Goal: Task Accomplishment & Management: Manage account settings

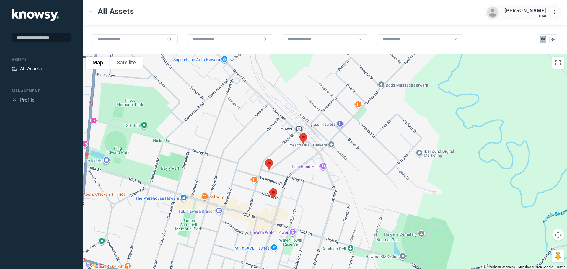
click at [29, 67] on div "All Assets" at bounding box center [31, 68] width 22 height 7
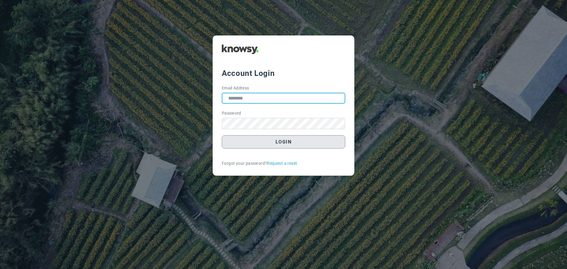
type input "**********"
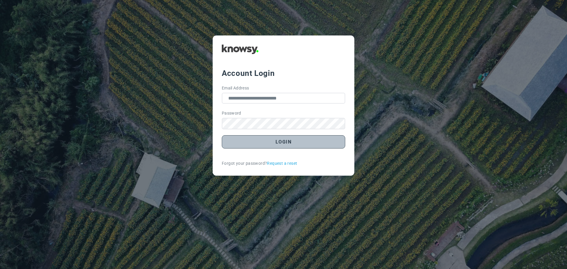
click at [278, 140] on button "Login" at bounding box center [283, 141] width 123 height 13
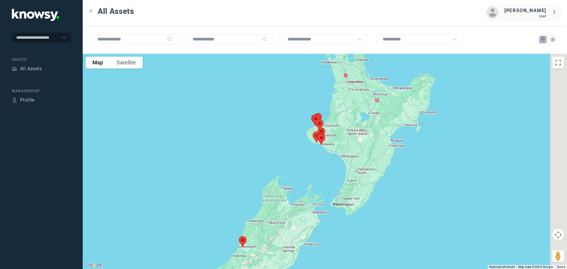
drag, startPoint x: 377, startPoint y: 109, endPoint x: 303, endPoint y: 152, distance: 85.9
click at [303, 152] on div at bounding box center [325, 161] width 484 height 215
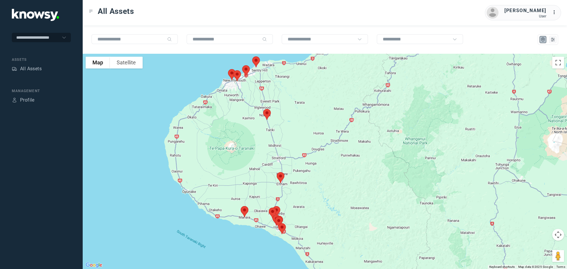
drag, startPoint x: 250, startPoint y: 121, endPoint x: 264, endPoint y: 135, distance: 19.2
click at [264, 135] on div at bounding box center [325, 161] width 484 height 215
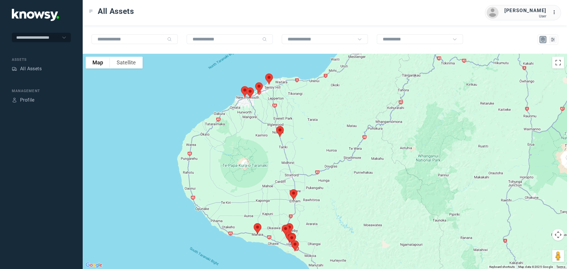
click at [279, 130] on img at bounding box center [280, 132] width 12 height 16
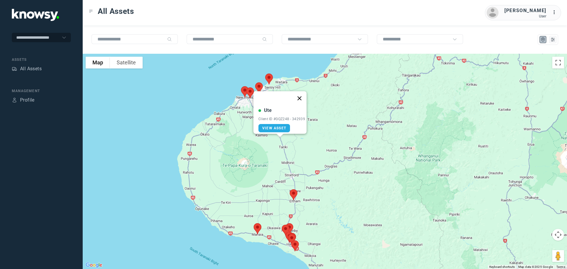
click at [300, 95] on button "Close" at bounding box center [299, 98] width 14 height 14
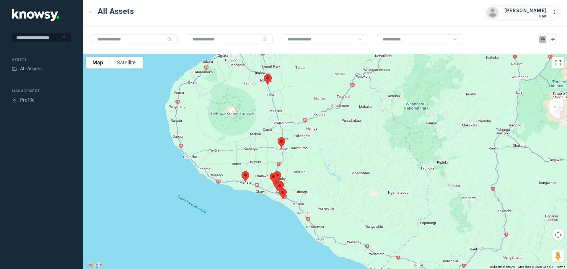
drag, startPoint x: 313, startPoint y: 191, endPoint x: 300, endPoint y: 137, distance: 55.6
click at [301, 137] on div at bounding box center [325, 161] width 484 height 215
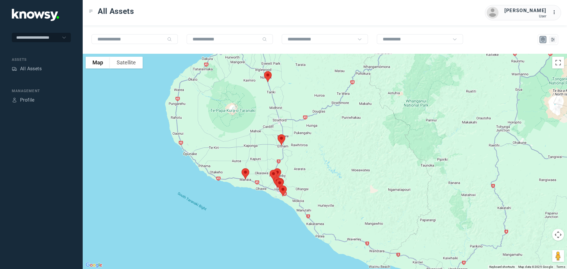
click at [280, 137] on img at bounding box center [281, 140] width 12 height 16
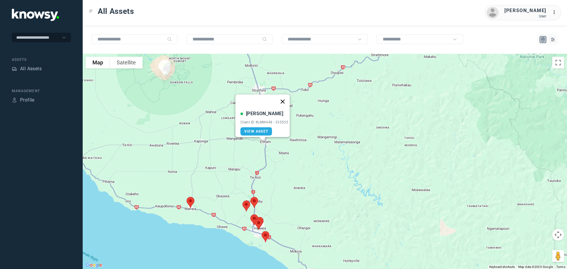
click at [284, 96] on button "Close" at bounding box center [283, 102] width 14 height 14
